Goal: Transaction & Acquisition: Obtain resource

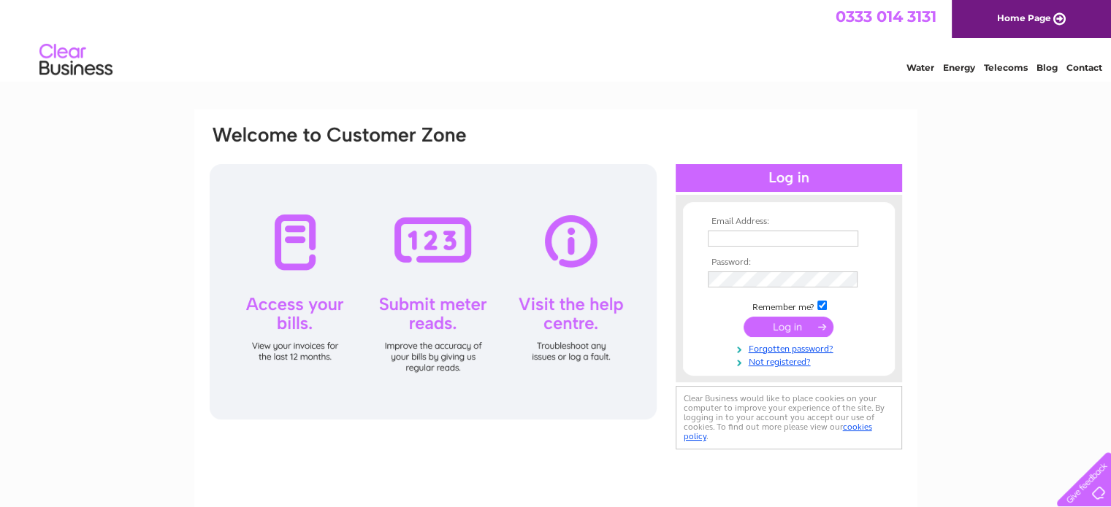
click at [722, 237] on input "text" at bounding box center [782, 239] width 150 height 16
type input "[PERSON_NAME][EMAIL_ADDRESS][PERSON_NAME][DOMAIN_NAME]"
click at [800, 331] on input "submit" at bounding box center [788, 327] width 90 height 20
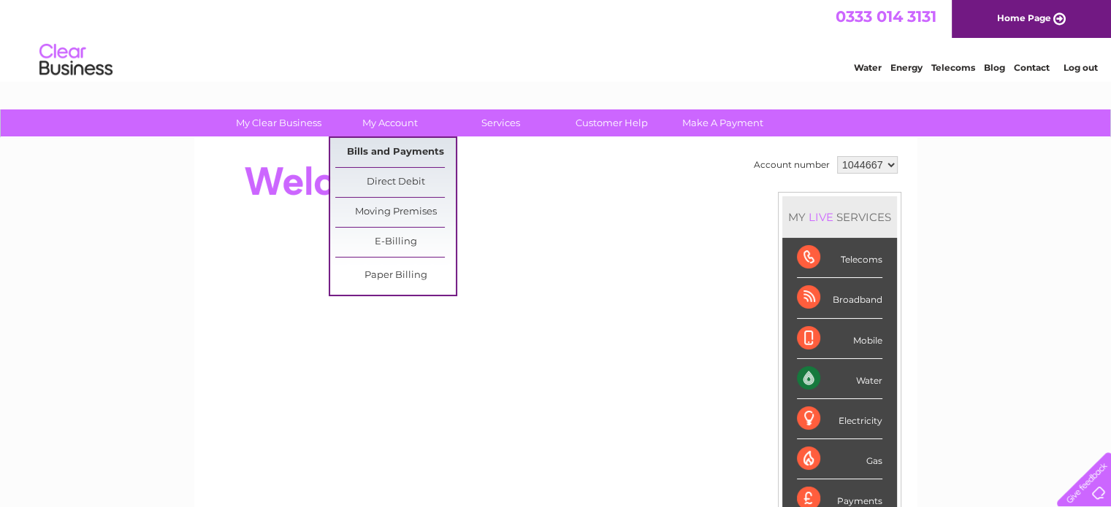
click at [399, 149] on link "Bills and Payments" at bounding box center [395, 152] width 120 height 29
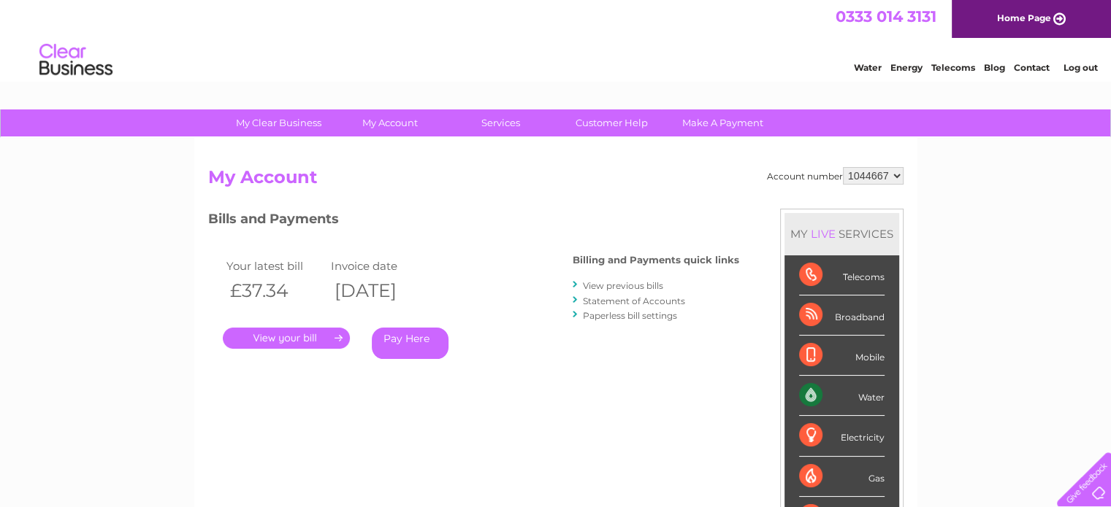
click at [292, 341] on link "." at bounding box center [286, 338] width 127 height 21
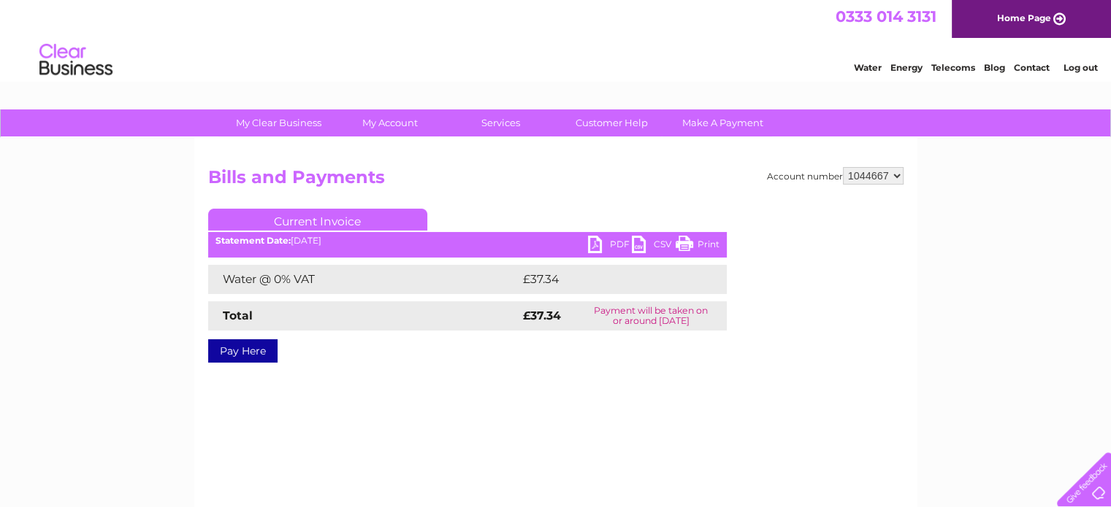
click at [599, 242] on link "PDF" at bounding box center [610, 246] width 44 height 21
click at [1075, 66] on link "Log out" at bounding box center [1079, 67] width 34 height 11
